Goal: Navigation & Orientation: Understand site structure

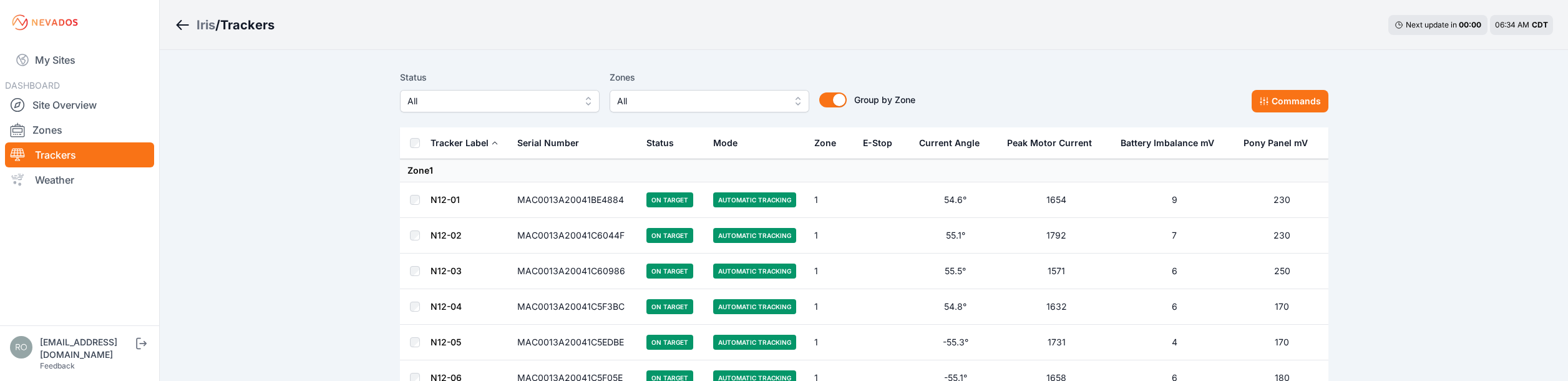
scroll to position [19738, 0]
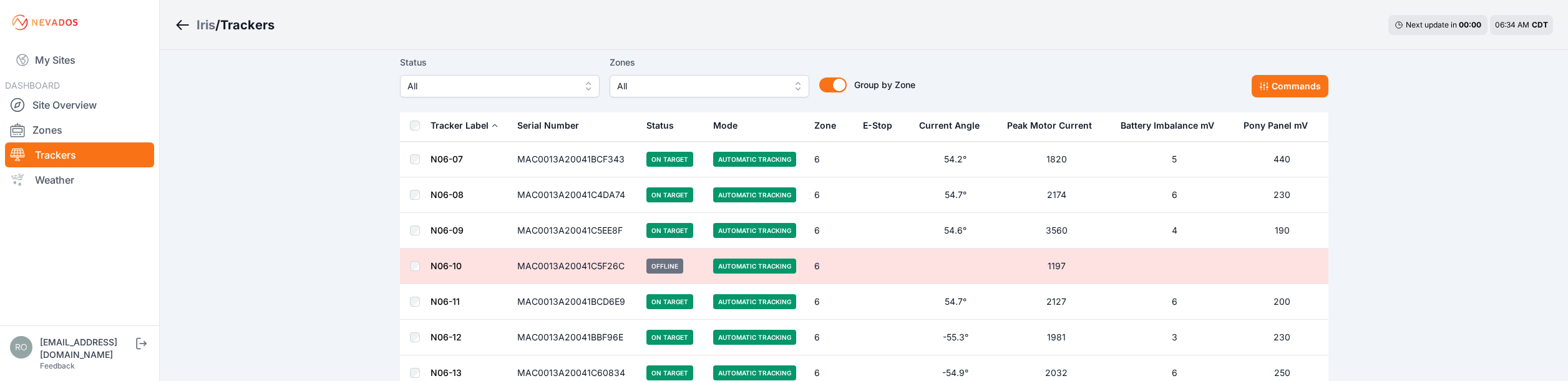
click at [1119, 23] on div "Iris / Trackers Next update in 00 : 00 06:34 AM CDT" at bounding box center [864, 25] width 1408 height 50
click at [883, 23] on div "Iris / Trackers Next update in 00 : 00 06:35 AM CDT" at bounding box center [864, 25] width 1408 height 50
click at [61, 248] on nav "My Sites DASHBOARD Site Overview Zones Trackers Weather" at bounding box center [80, 180] width 159 height 271
drag, startPoint x: 70, startPoint y: 265, endPoint x: 100, endPoint y: 244, distance: 36.6
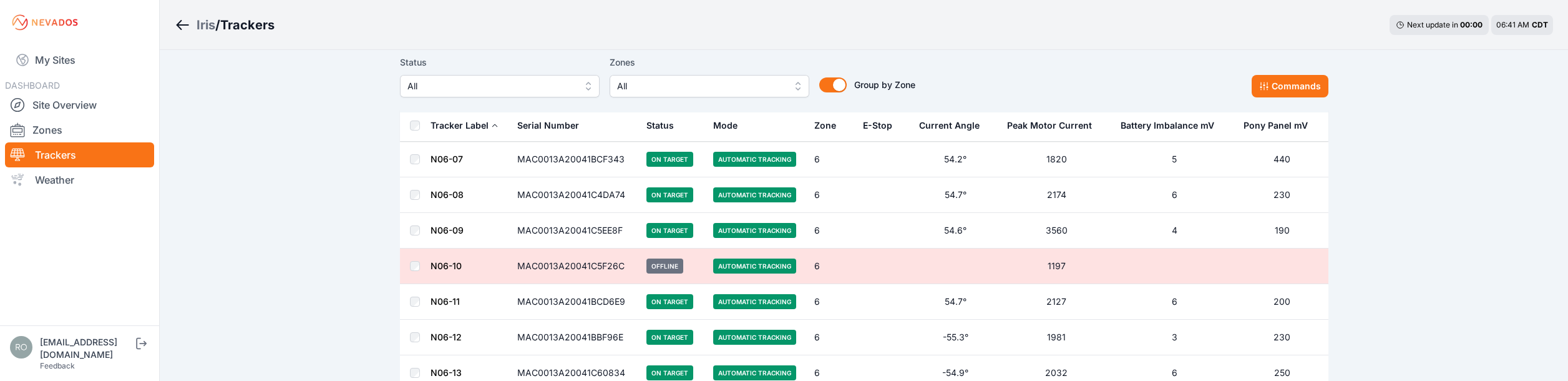
click at [72, 268] on nav "My Sites DASHBOARD Site Overview Zones Trackers Weather" at bounding box center [80, 180] width 159 height 271
drag, startPoint x: 83, startPoint y: 216, endPoint x: 98, endPoint y: 158, distance: 59.9
click at [83, 210] on nav "My Sites DASHBOARD Site Overview Zones Trackers Weather" at bounding box center [80, 180] width 159 height 271
click at [95, 114] on link "Site Overview" at bounding box center [80, 104] width 149 height 25
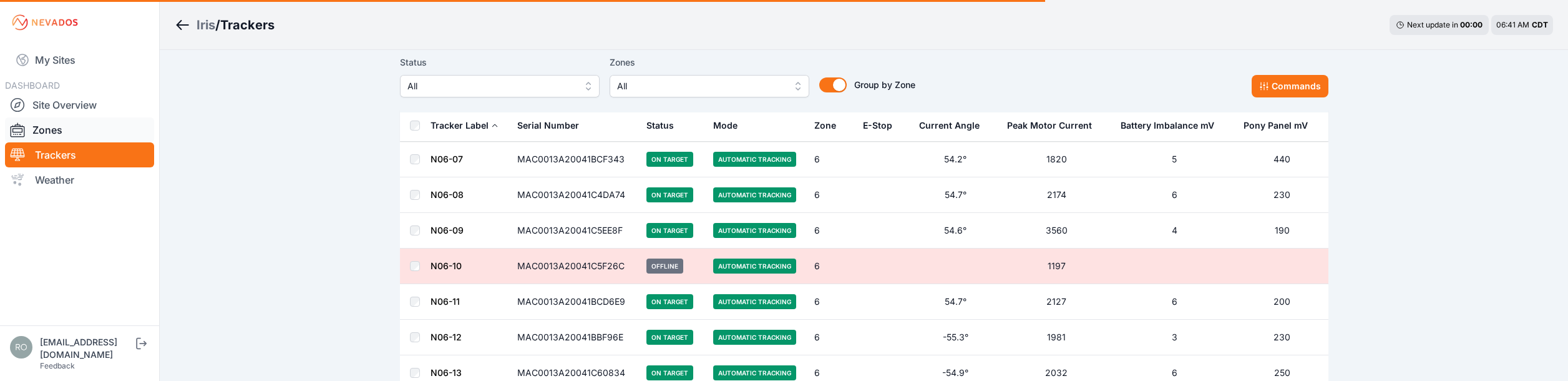
click at [58, 134] on link "Zones" at bounding box center [80, 129] width 149 height 25
